Goal: Information Seeking & Learning: Check status

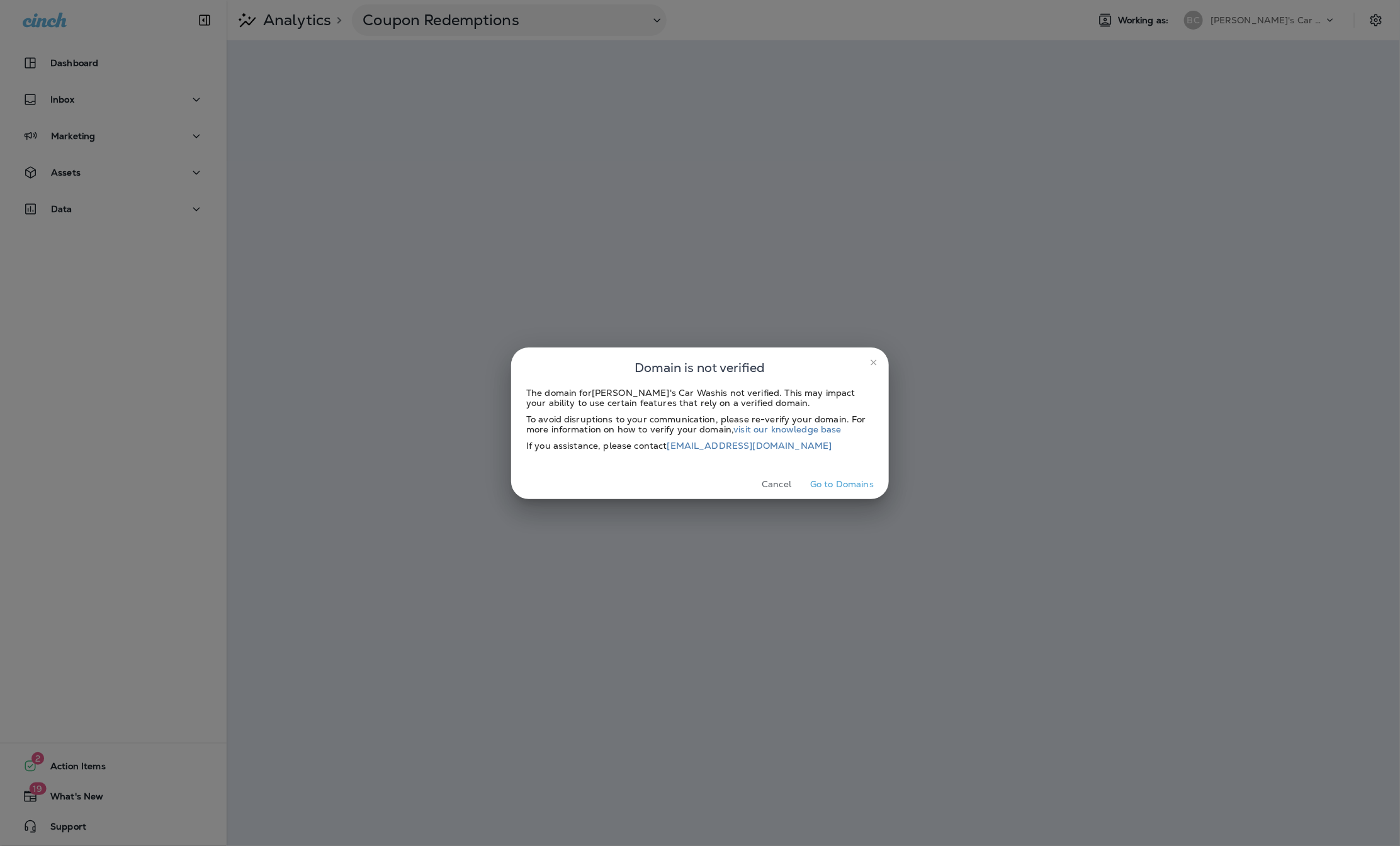
click at [867, 358] on button "close" at bounding box center [874, 363] width 20 height 20
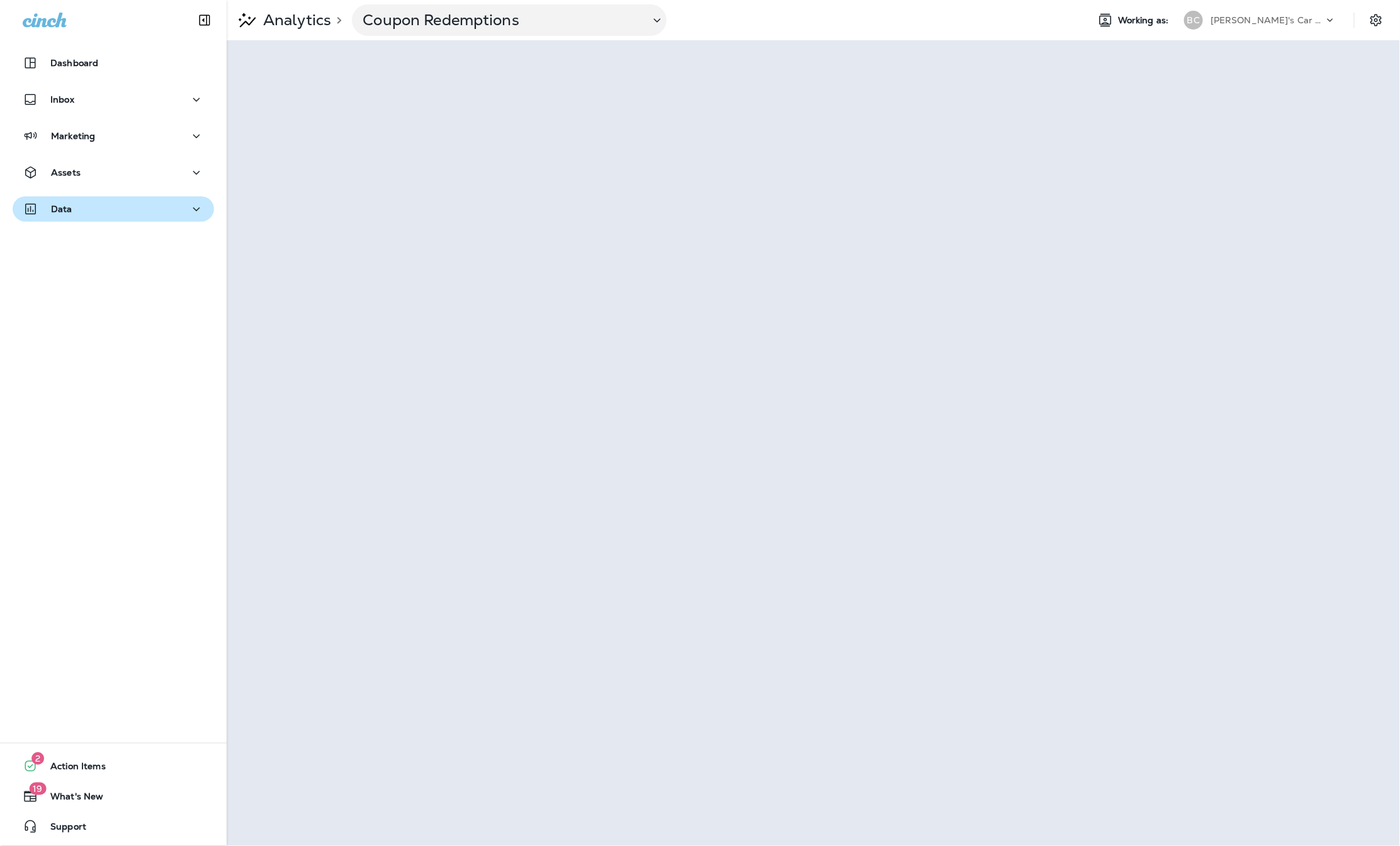
click at [141, 206] on div "Data" at bounding box center [112, 209] width 181 height 16
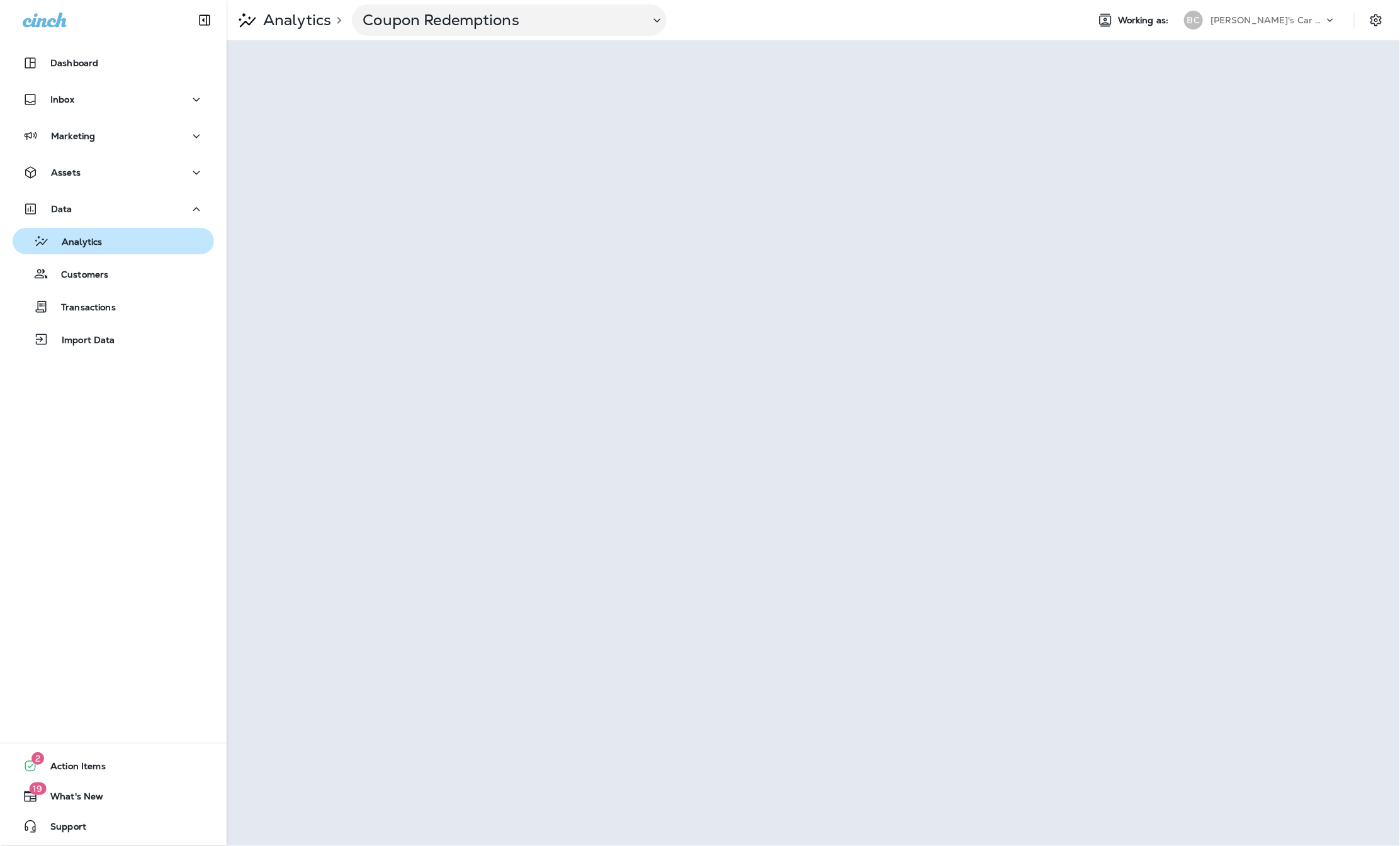
click at [125, 241] on div "Analytics" at bounding box center [112, 241] width 191 height 19
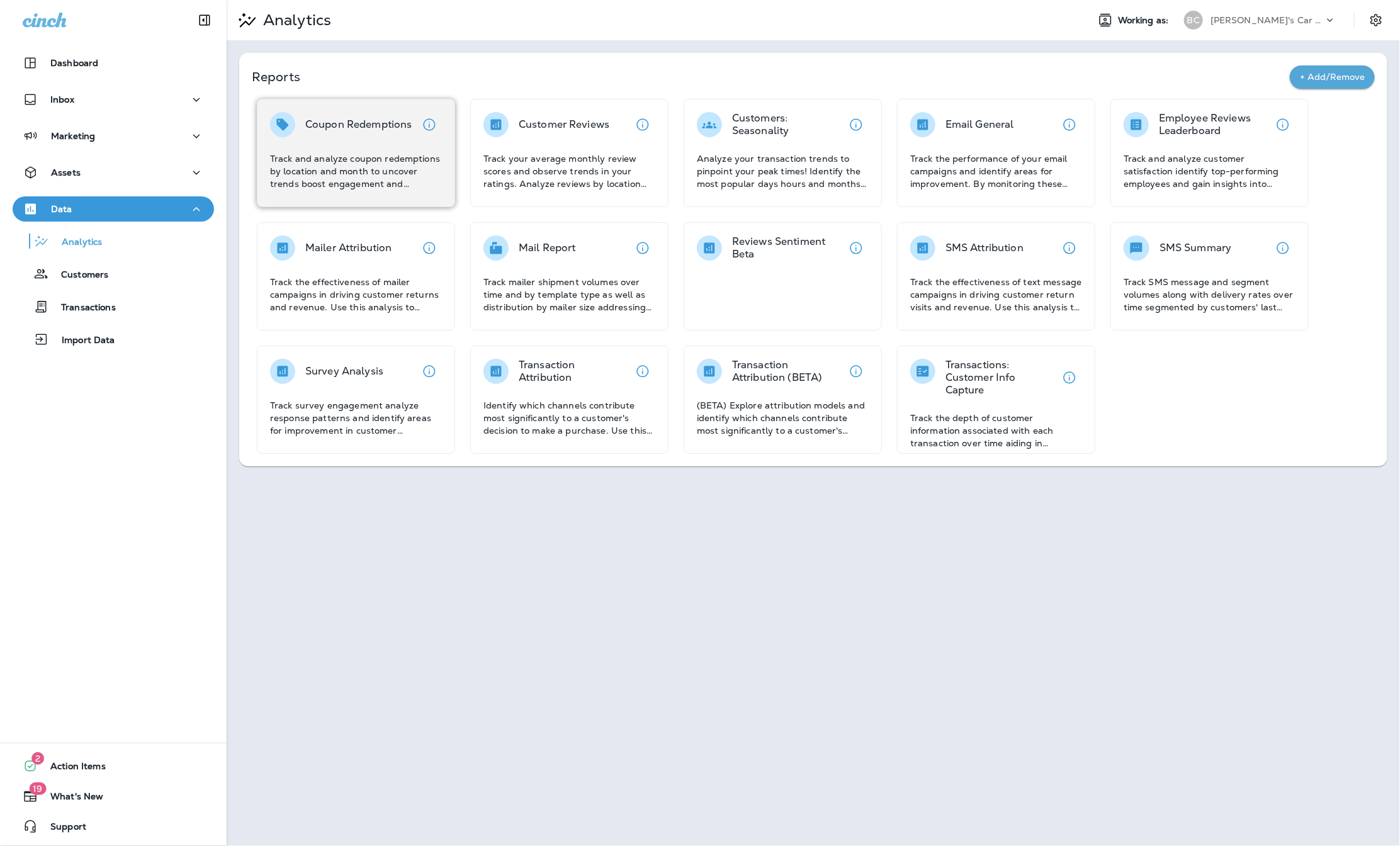
click at [329, 131] on div "Coupon Redemptions" at bounding box center [358, 124] width 107 height 25
